Goal: Information Seeking & Learning: Find contact information

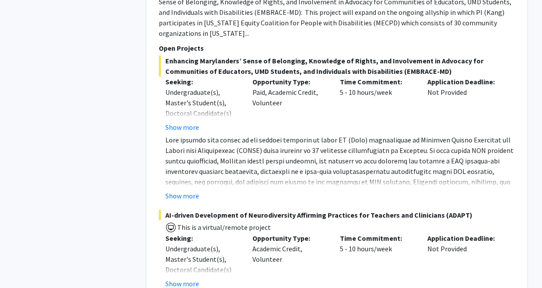
scroll to position [709, 0]
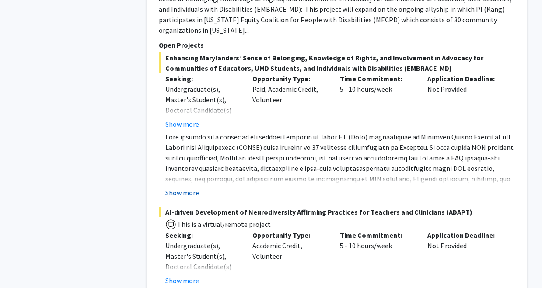
click at [194, 188] on button "Show more" at bounding box center [182, 193] width 34 height 10
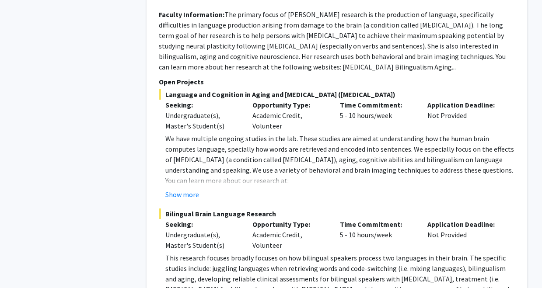
scroll to position [1881, 0]
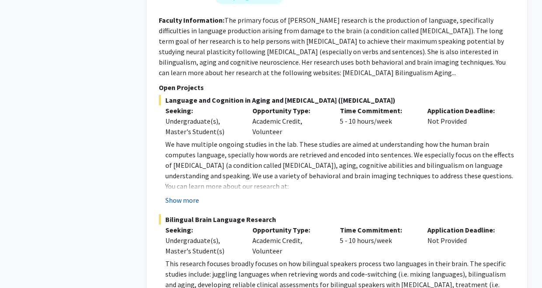
click at [186, 195] on button "Show more" at bounding box center [182, 200] width 34 height 10
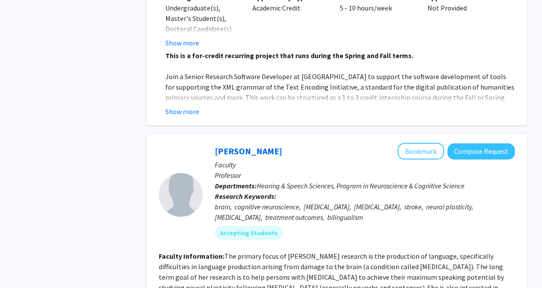
scroll to position [1645, 0]
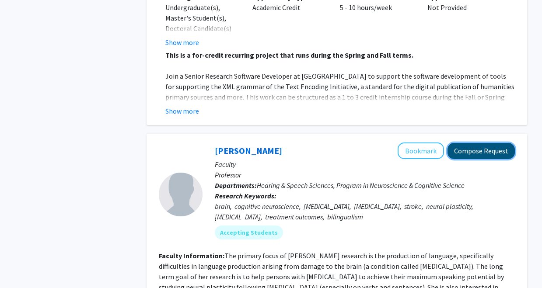
click at [493, 143] on button "Compose Request" at bounding box center [480, 151] width 67 height 16
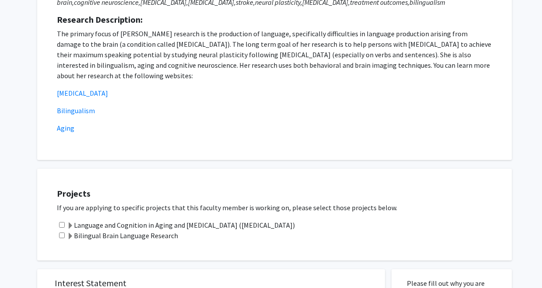
scroll to position [140, 0]
click at [76, 97] on link "[MEDICAL_DATA]" at bounding box center [82, 93] width 51 height 9
click at [71, 131] on link "Aging" at bounding box center [65, 128] width 17 height 9
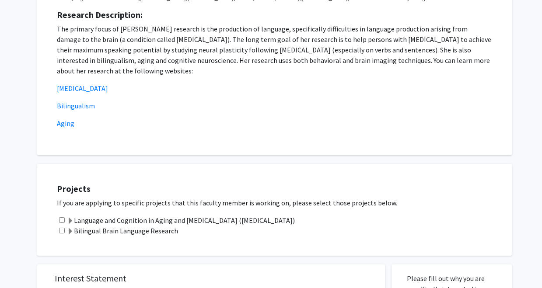
scroll to position [147, 0]
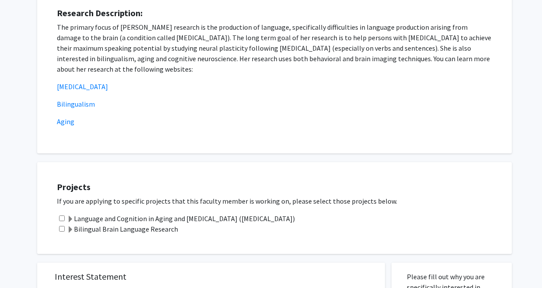
click at [135, 218] on label "Language and Cognition in Aging and [MEDICAL_DATA] ([MEDICAL_DATA])" at bounding box center [181, 218] width 228 height 10
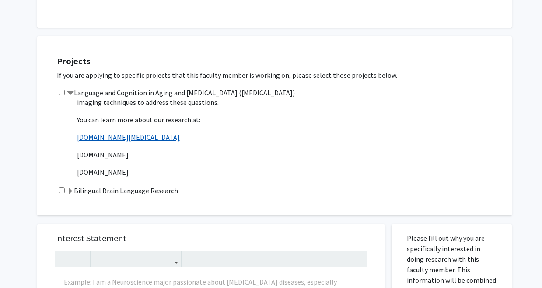
scroll to position [45, 0]
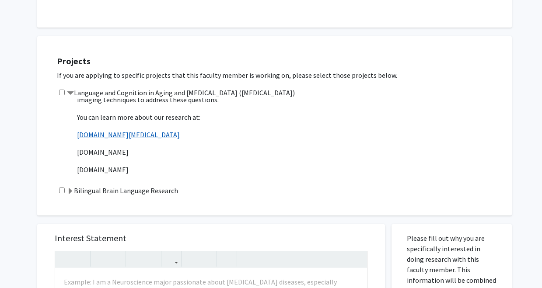
click at [128, 136] on link "[DOMAIN_NAME][MEDICAL_DATA]" at bounding box center [128, 134] width 103 height 9
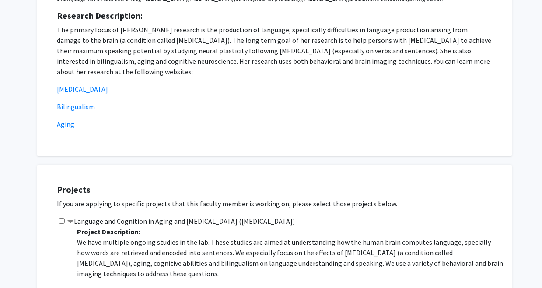
scroll to position [0, 0]
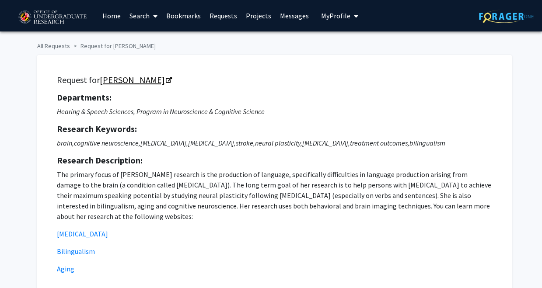
click at [116, 80] on link "[PERSON_NAME]" at bounding box center [135, 79] width 71 height 11
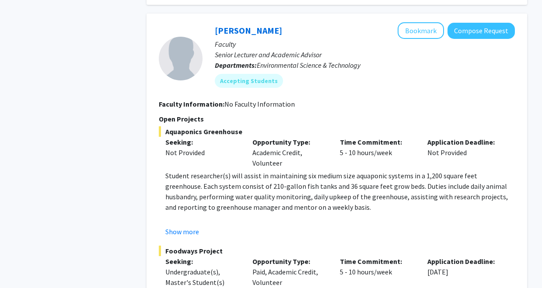
scroll to position [3384, 0]
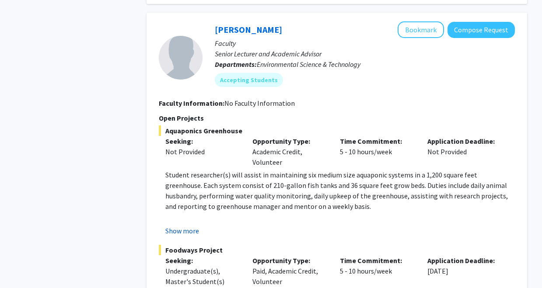
click at [190, 226] on button "Show more" at bounding box center [182, 231] width 34 height 10
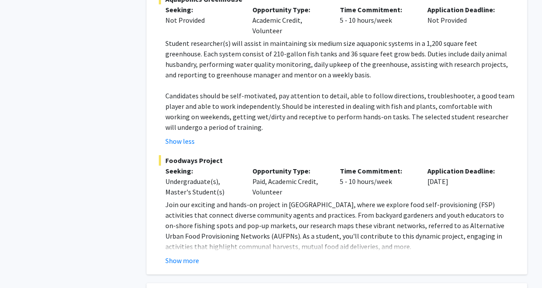
scroll to position [3516, 0]
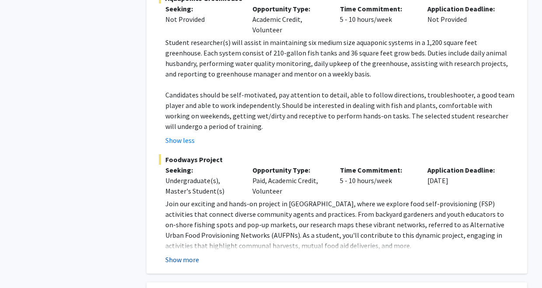
click at [186, 255] on button "Show more" at bounding box center [182, 260] width 34 height 10
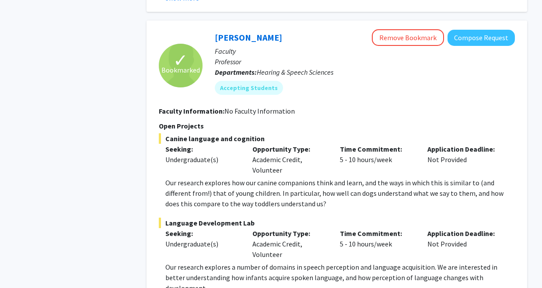
scroll to position [4277, 0]
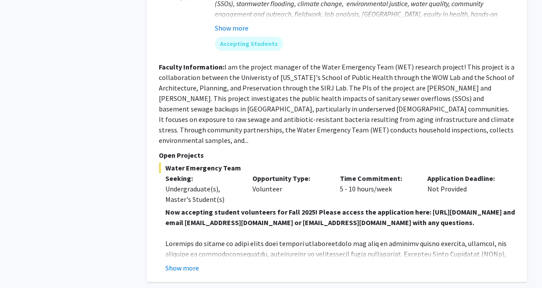
scroll to position [792, 0]
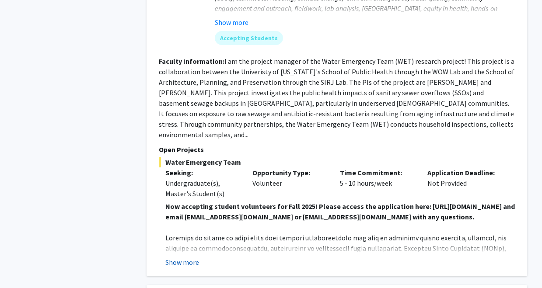
click at [192, 257] on button "Show more" at bounding box center [182, 262] width 34 height 10
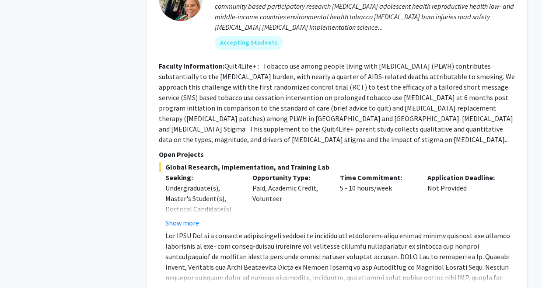
scroll to position [1638, 0]
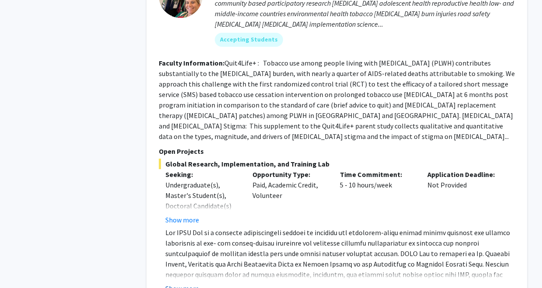
click at [191, 283] on button "Show more" at bounding box center [182, 288] width 34 height 10
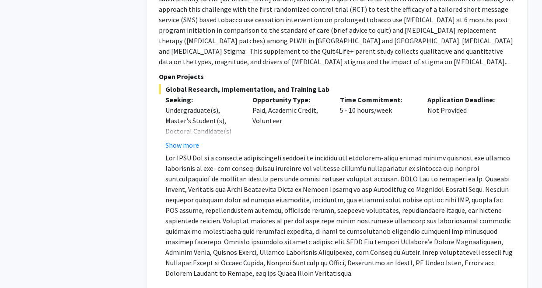
scroll to position [1712, 0]
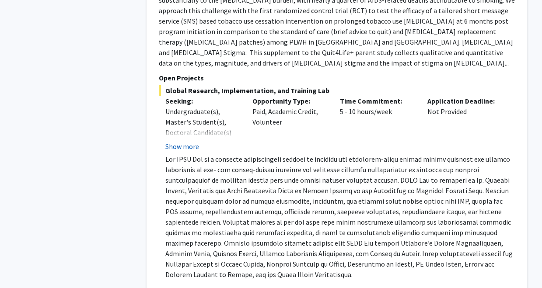
click at [186, 141] on button "Show more" at bounding box center [182, 146] width 34 height 10
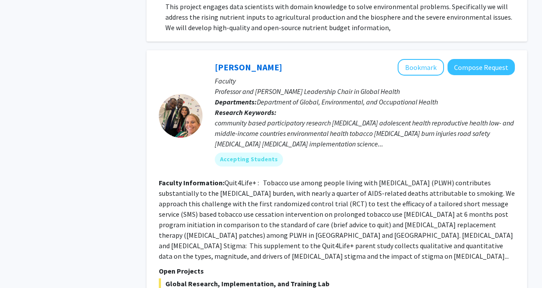
scroll to position [1516, 0]
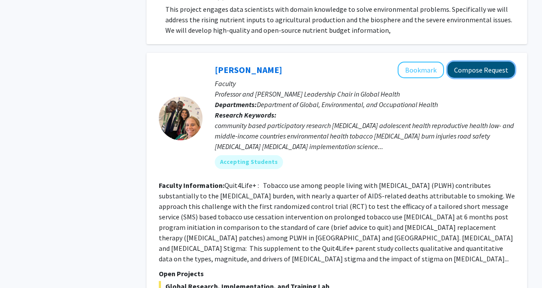
click at [475, 62] on button "Compose Request" at bounding box center [480, 70] width 67 height 16
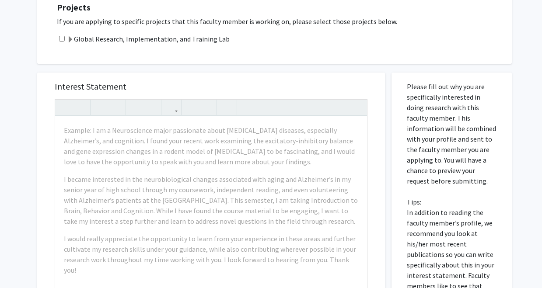
scroll to position [838, 0]
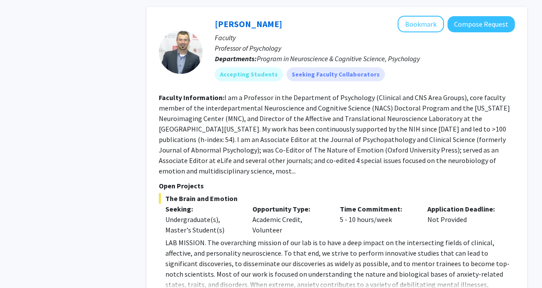
scroll to position [2992, 0]
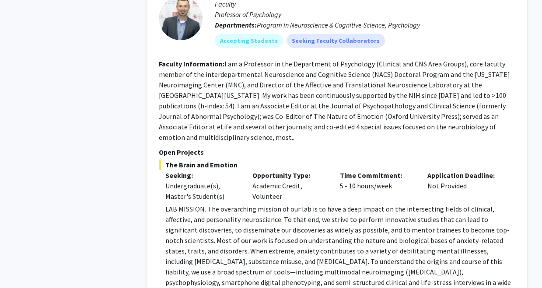
scroll to position [3173, 0]
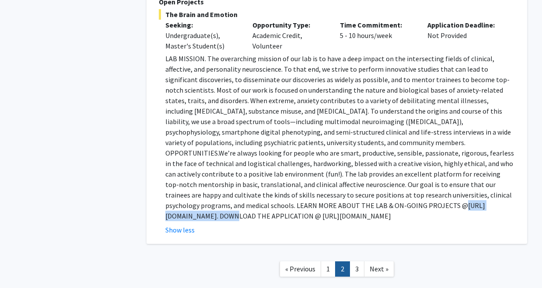
drag, startPoint x: 172, startPoint y: 153, endPoint x: 247, endPoint y: 153, distance: 74.4
click at [247, 153] on p "LAB MISSION. The overarching mission of our lab is to have a deep impact on the…" at bounding box center [339, 137] width 349 height 168
copy p "https://shackmanlab.org."
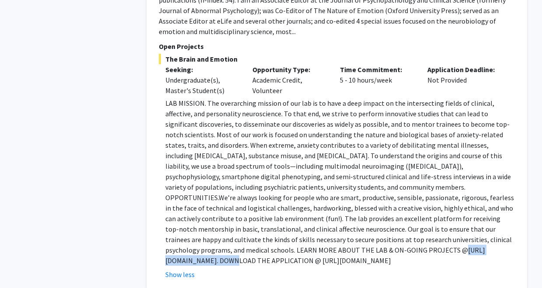
scroll to position [3118, 0]
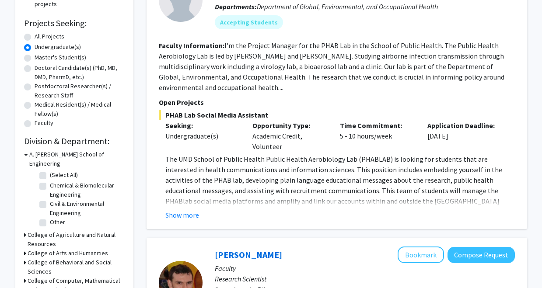
scroll to position [129, 0]
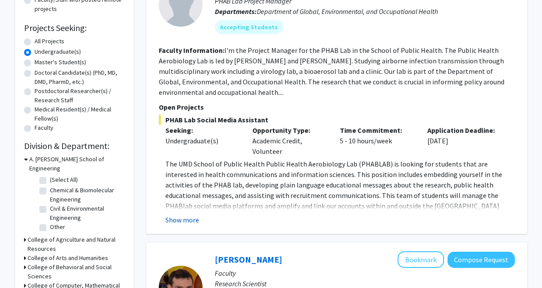
click at [186, 221] on button "Show more" at bounding box center [182, 220] width 34 height 10
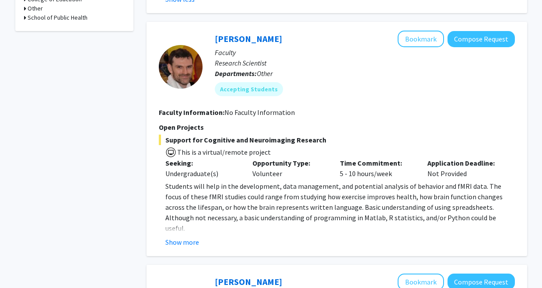
scroll to position [436, 0]
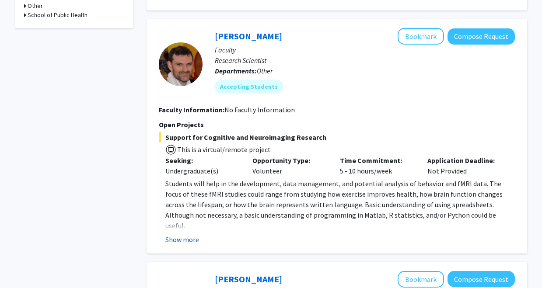
click at [188, 234] on button "Show more" at bounding box center [182, 239] width 34 height 10
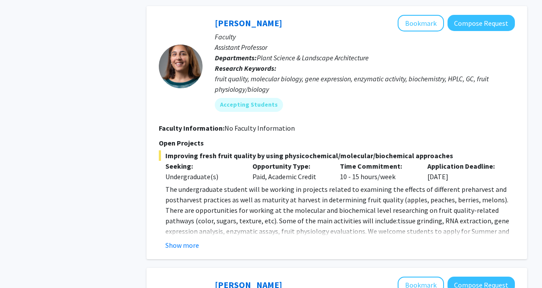
scroll to position [714, 0]
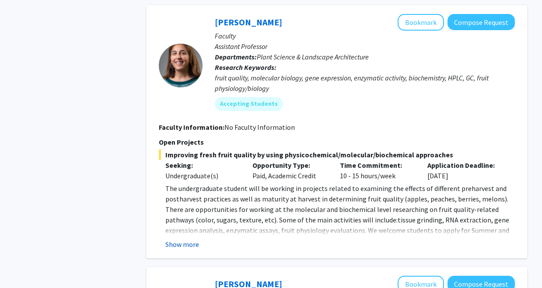
click at [184, 239] on button "Show more" at bounding box center [182, 244] width 34 height 10
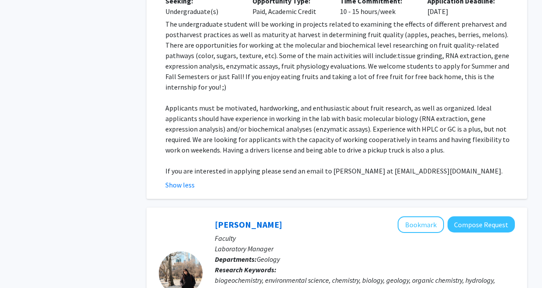
scroll to position [869, 0]
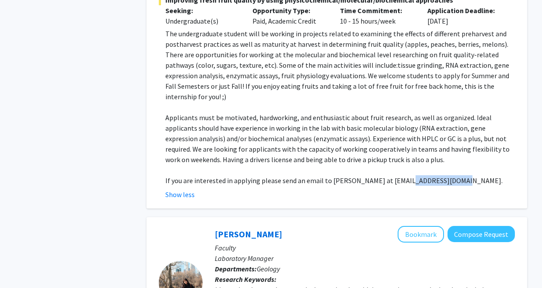
drag, startPoint x: 395, startPoint y: 149, endPoint x: 452, endPoint y: 147, distance: 56.9
click at [452, 176] on span "If you are interested in applying please send an email to Dr. Macarena Farcuh a…" at bounding box center [333, 180] width 337 height 9
copy span "mfarcuh@umd.edu"
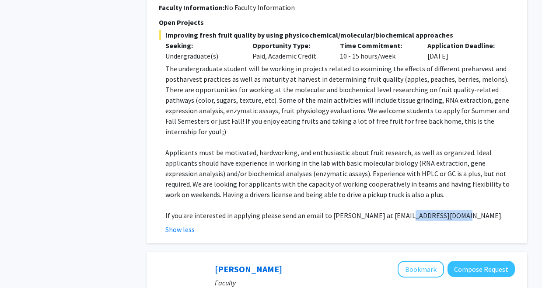
scroll to position [832, 0]
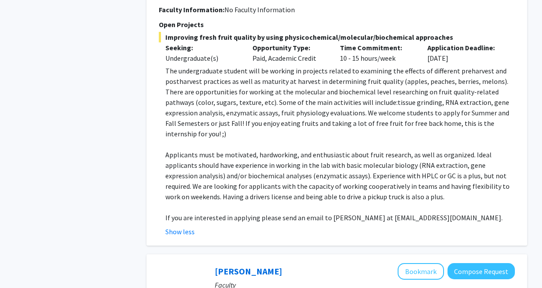
click at [318, 77] on span "The undergraduate student will be working in projects related to examining the …" at bounding box center [337, 102] width 344 height 72
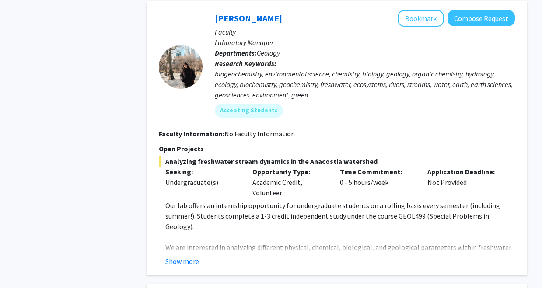
scroll to position [1086, 0]
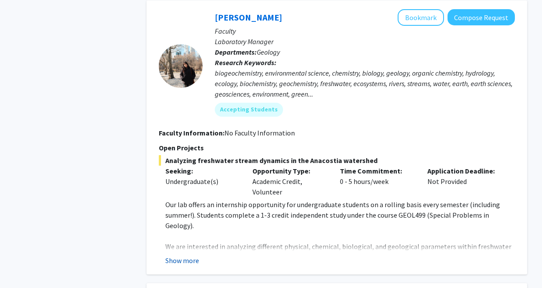
click at [191, 255] on button "Show more" at bounding box center [182, 260] width 34 height 10
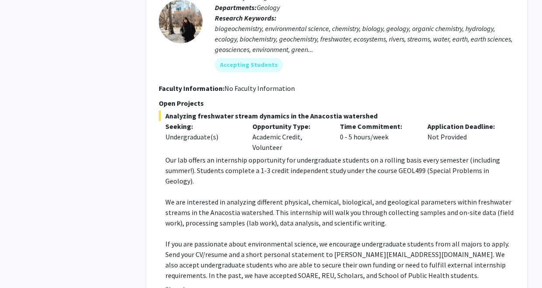
scroll to position [1128, 0]
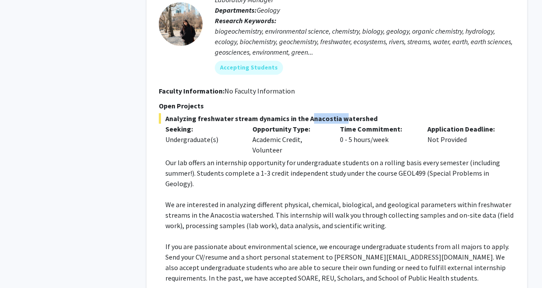
drag, startPoint x: 307, startPoint y: 87, endPoint x: 336, endPoint y: 87, distance: 29.7
click at [336, 113] on span "Analyzing freshwater stream dynamics in the Anacostia watershed" at bounding box center [337, 118] width 356 height 10
copy span "Anacostia"
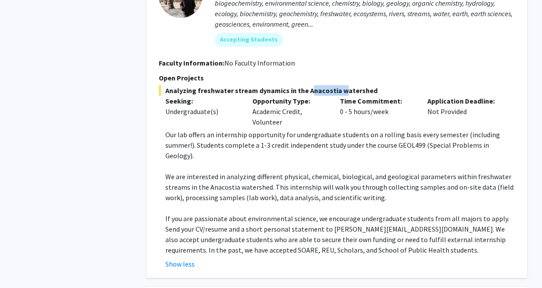
scroll to position [1156, 0]
drag, startPoint x: 175, startPoint y: 224, endPoint x: 94, endPoint y: 216, distance: 81.7
click at [94, 216] on div "Refine By Collaboration Status: Collaboration Status All Faculty/Staff Collabor…" at bounding box center [271, 111] width 525 height 2459
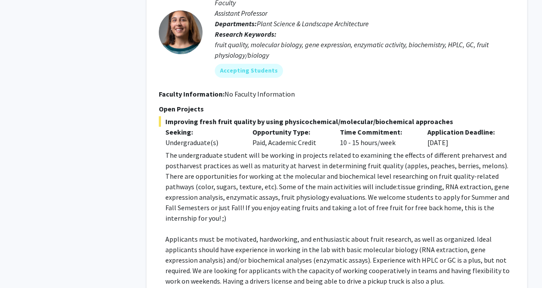
scroll to position [744, 0]
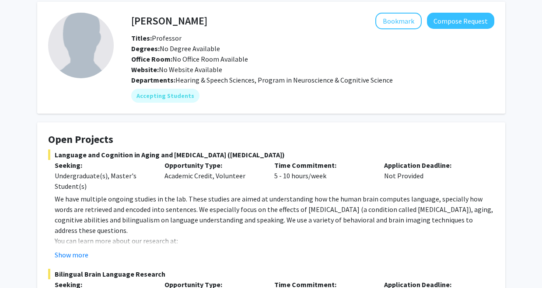
scroll to position [35, 0]
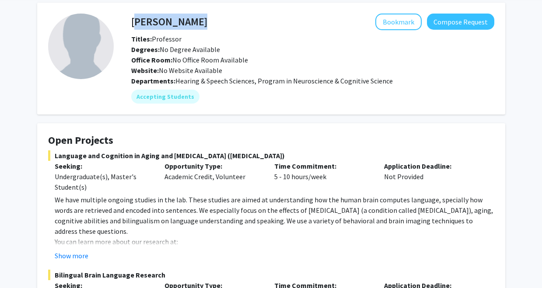
drag, startPoint x: 230, startPoint y: 21, endPoint x: 132, endPoint y: 19, distance: 98.4
click at [132, 19] on div "[PERSON_NAME] Bookmark Compose Request" at bounding box center [313, 22] width 376 height 17
copy h4 "[PERSON_NAME]"
click at [395, 19] on button "Bookmark" at bounding box center [398, 22] width 46 height 17
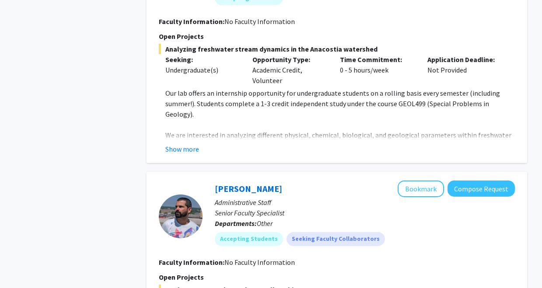
scroll to position [987, 0]
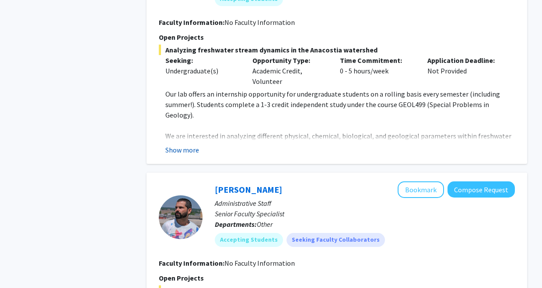
click at [178, 147] on button "Show more" at bounding box center [182, 150] width 34 height 10
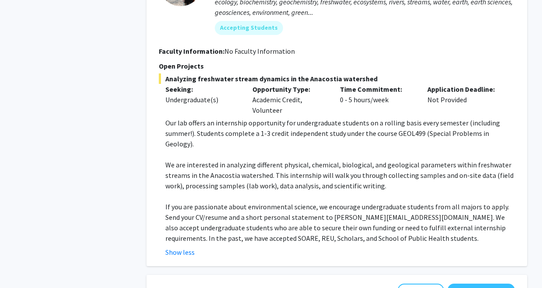
scroll to position [956, 0]
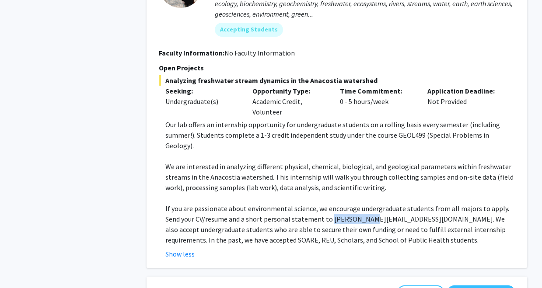
drag, startPoint x: 330, startPoint y: 207, endPoint x: 375, endPoint y: 212, distance: 45.3
click at [375, 212] on p "If you are passionate about environmental science, we encourage undergraduate s…" at bounding box center [339, 224] width 349 height 42
copy p "amon@umd.ed"
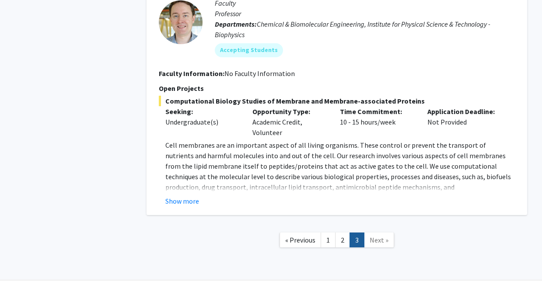
scroll to position [2035, 0]
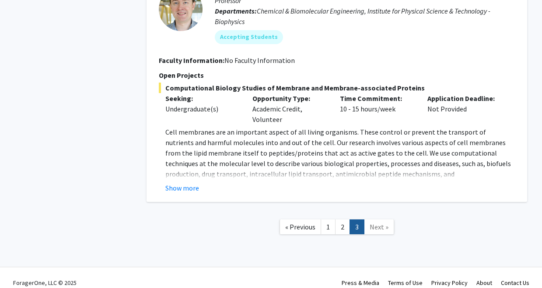
click at [376, 223] on span "Next »" at bounding box center [379, 227] width 19 height 9
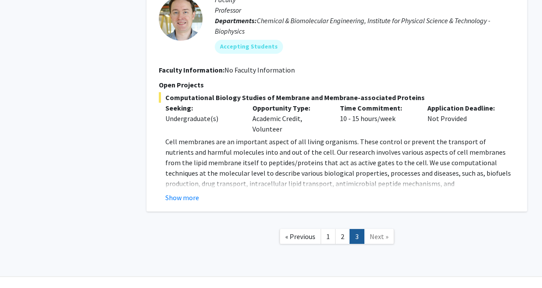
scroll to position [2024, 0]
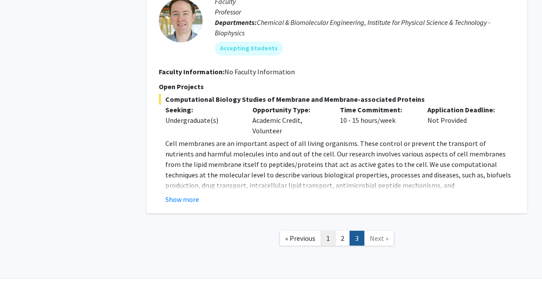
click at [329, 231] on link "1" at bounding box center [328, 238] width 15 height 15
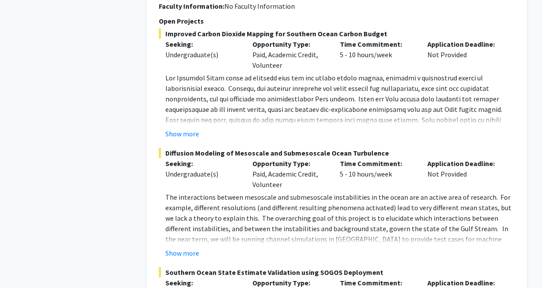
scroll to position [2202, 0]
